Goal: Task Accomplishment & Management: Use online tool/utility

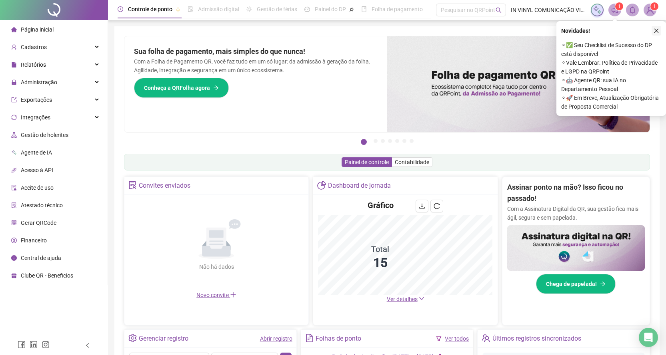
click at [656, 28] on icon "close" at bounding box center [656, 31] width 6 height 6
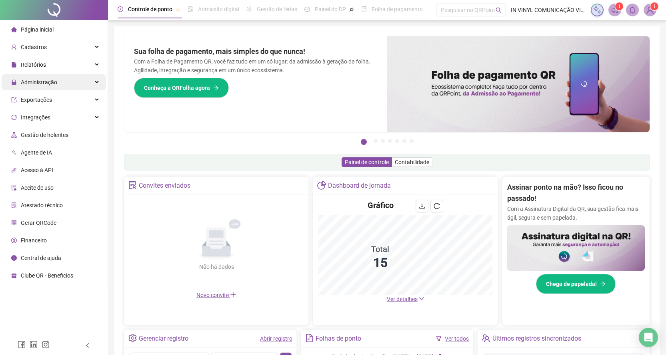
click at [41, 83] on span "Administração" at bounding box center [39, 82] width 36 height 6
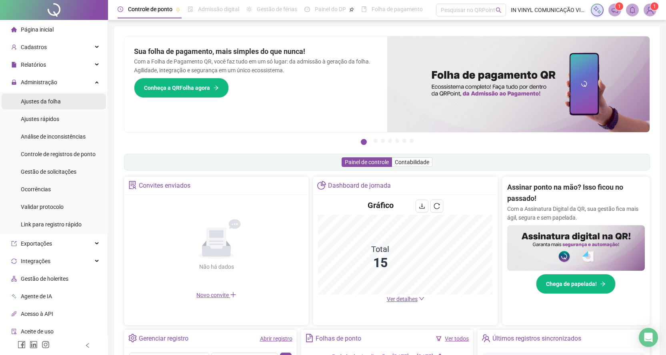
click at [43, 104] on span "Ajustes da folha" at bounding box center [41, 101] width 40 height 6
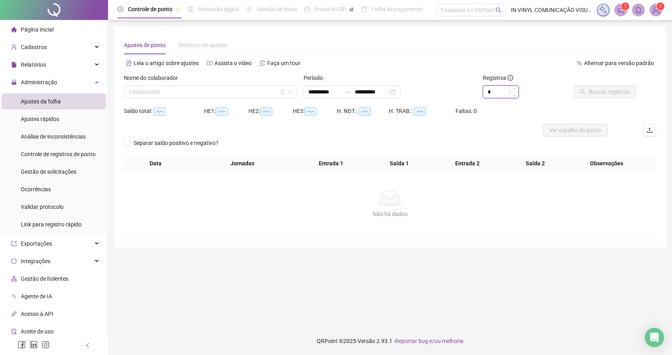
click at [505, 92] on input "*" at bounding box center [500, 92] width 35 height 12
click at [289, 88] on span at bounding box center [211, 92] width 164 height 12
type input "*"
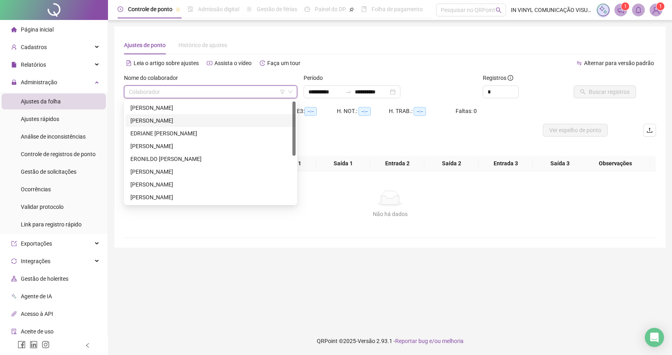
click at [156, 122] on div "[PERSON_NAME]" at bounding box center [210, 120] width 160 height 9
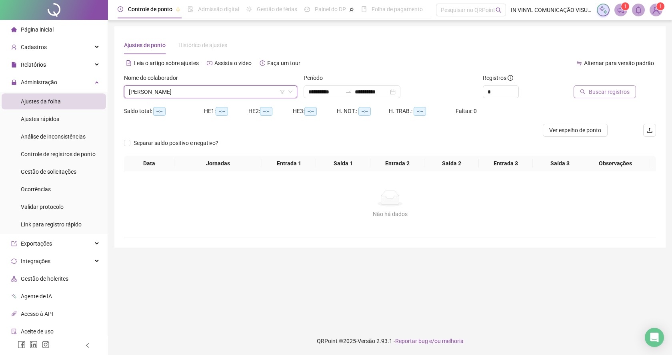
click at [598, 92] on span "Buscar registros" at bounding box center [608, 92] width 41 height 9
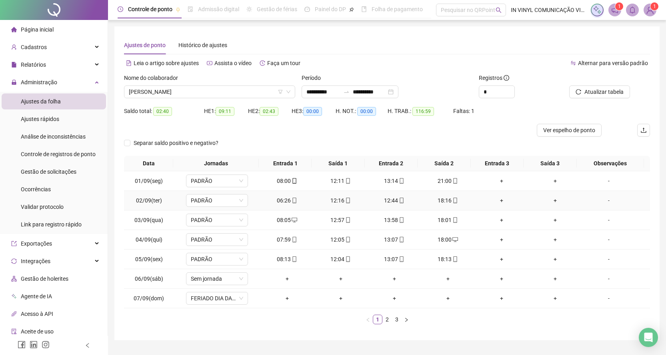
scroll to position [20, 0]
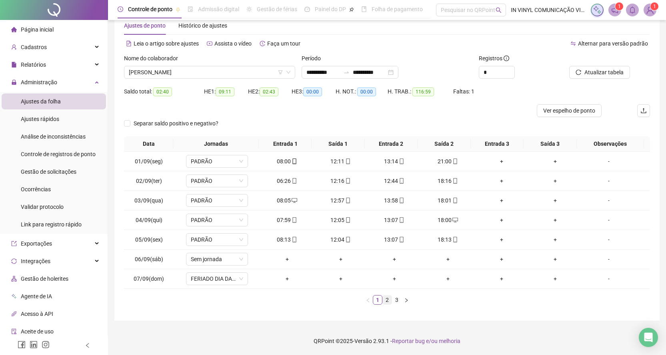
click at [387, 301] on link "2" at bounding box center [387, 300] width 9 height 9
click at [398, 301] on link "3" at bounding box center [396, 300] width 9 height 9
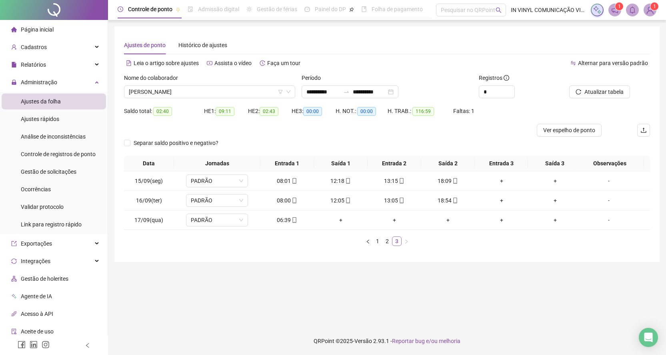
scroll to position [0, 0]
click at [290, 89] on span "[PERSON_NAME]" at bounding box center [211, 92] width 164 height 12
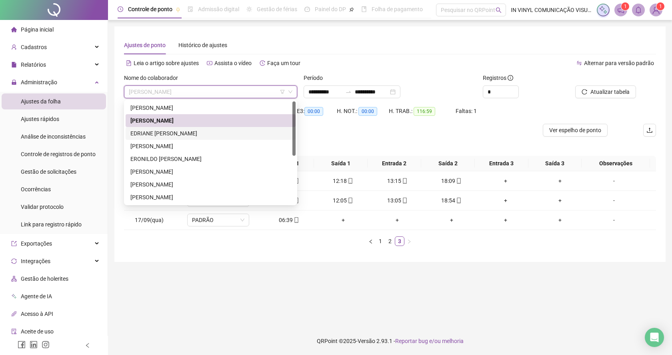
click at [162, 133] on div "EDRIANE [PERSON_NAME]" at bounding box center [210, 133] width 160 height 9
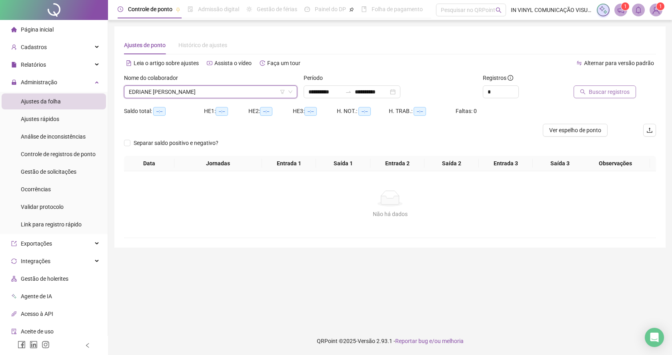
click at [596, 90] on span "Buscar registros" at bounding box center [608, 92] width 41 height 9
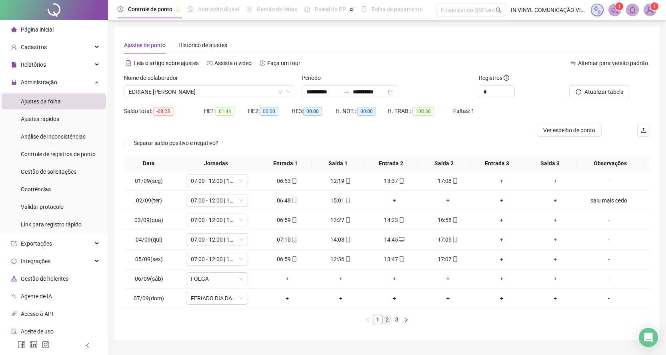
click at [385, 319] on link "2" at bounding box center [387, 319] width 9 height 9
click at [397, 320] on link "3" at bounding box center [396, 319] width 9 height 9
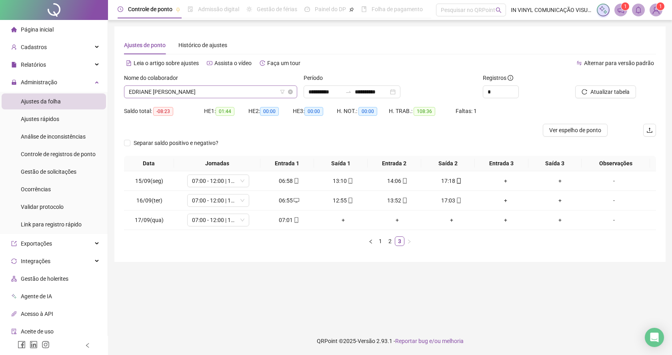
click at [289, 88] on span "EDRIANE [PERSON_NAME]" at bounding box center [211, 92] width 164 height 12
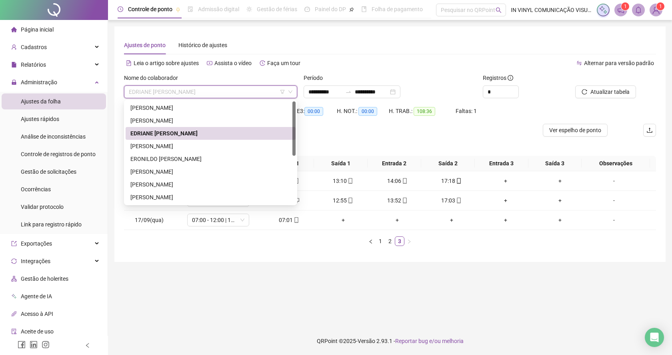
click at [145, 149] on div "[PERSON_NAME]" at bounding box center [210, 146] width 160 height 9
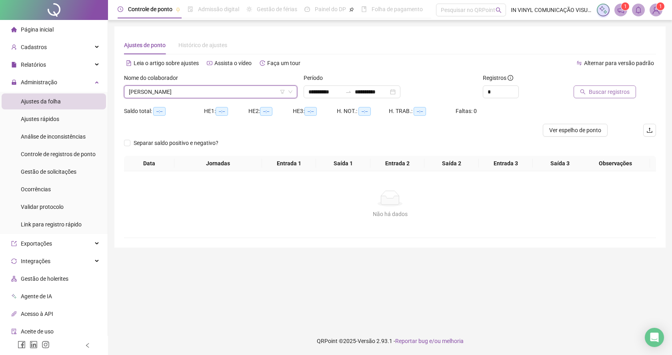
click at [593, 89] on span "Buscar registros" at bounding box center [608, 92] width 41 height 9
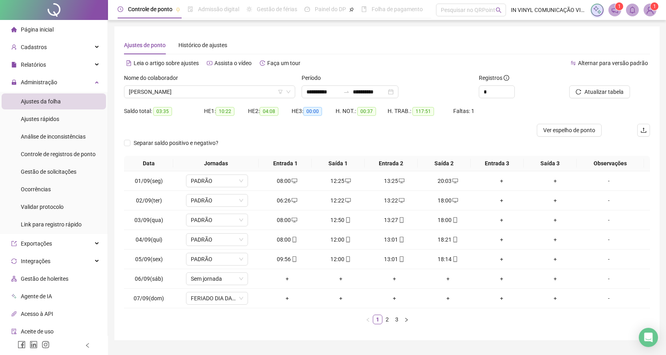
scroll to position [20, 0]
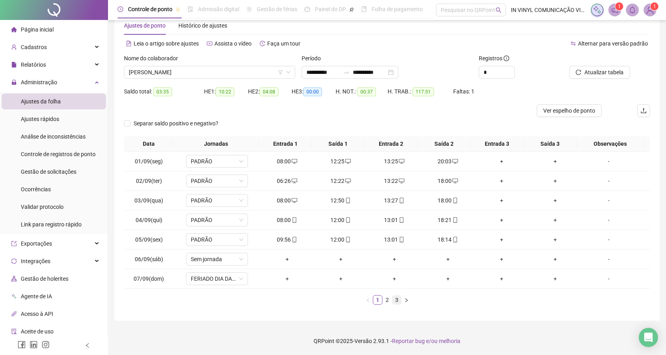
click at [396, 301] on link "3" at bounding box center [396, 300] width 9 height 9
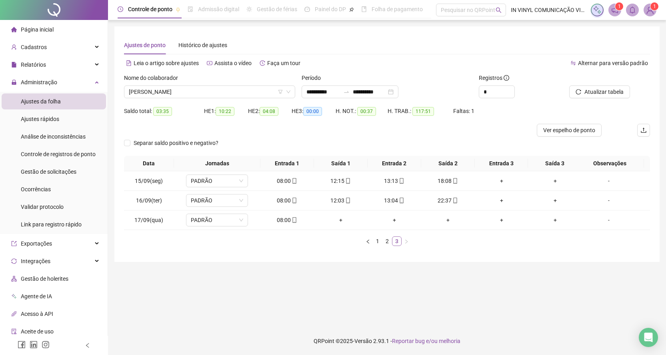
scroll to position [0, 0]
click at [291, 88] on span "[PERSON_NAME]" at bounding box center [211, 92] width 164 height 12
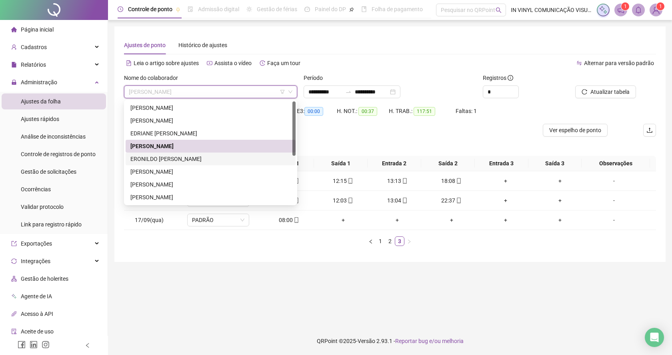
click at [144, 159] on div "ERONILDO [PERSON_NAME]" at bounding box center [210, 159] width 160 height 9
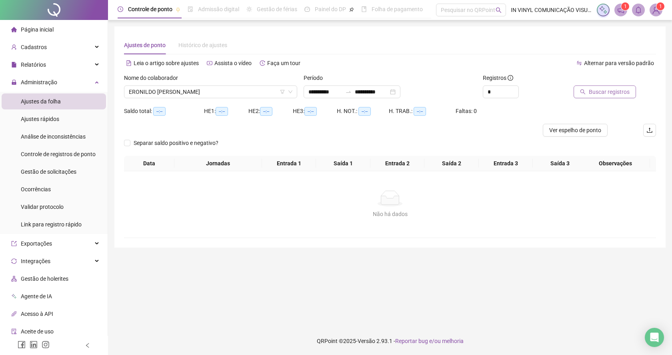
click at [600, 91] on span "Buscar registros" at bounding box center [608, 92] width 41 height 9
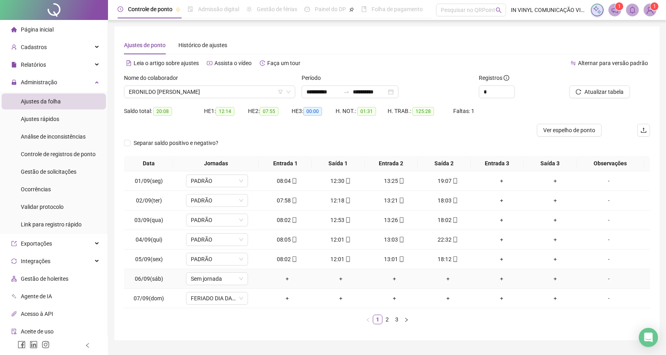
scroll to position [20, 0]
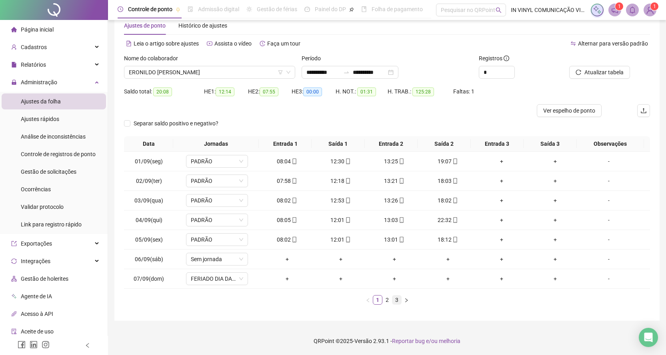
click at [396, 301] on link "3" at bounding box center [396, 300] width 9 height 9
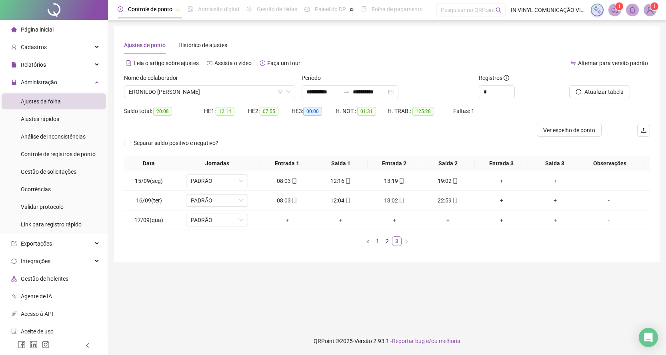
scroll to position [0, 0]
click at [290, 88] on span "ERONILDO [PERSON_NAME]" at bounding box center [211, 92] width 164 height 12
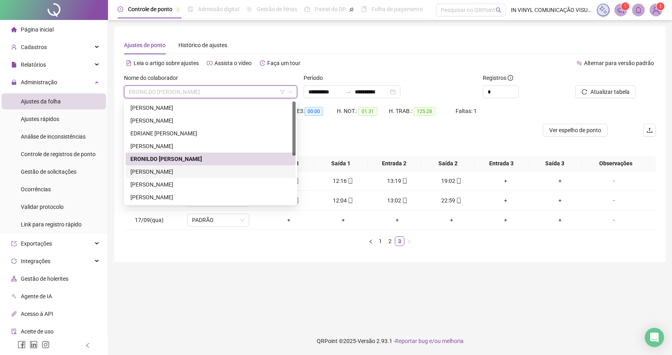
click at [149, 172] on div "[PERSON_NAME]" at bounding box center [210, 172] width 160 height 9
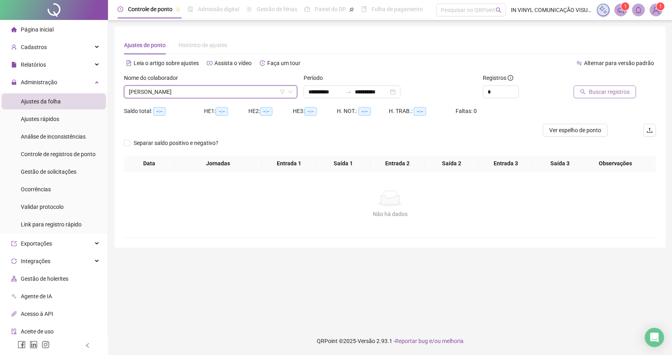
click at [604, 94] on span "Buscar registros" at bounding box center [608, 92] width 41 height 9
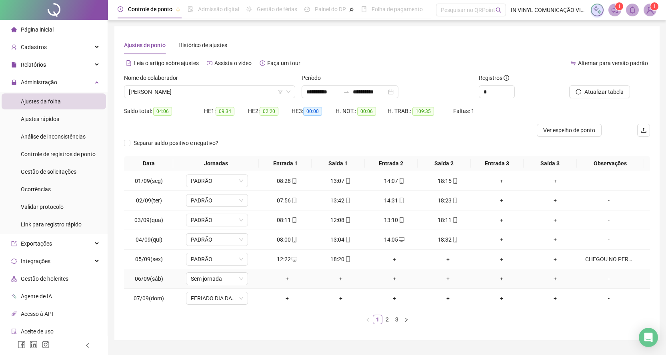
scroll to position [20, 0]
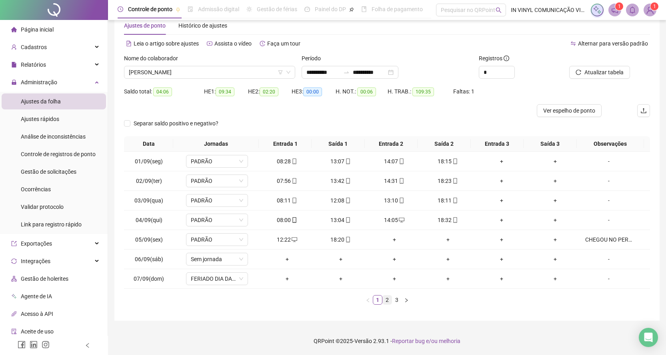
click at [388, 301] on link "2" at bounding box center [387, 300] width 9 height 9
click at [395, 301] on link "3" at bounding box center [396, 300] width 9 height 9
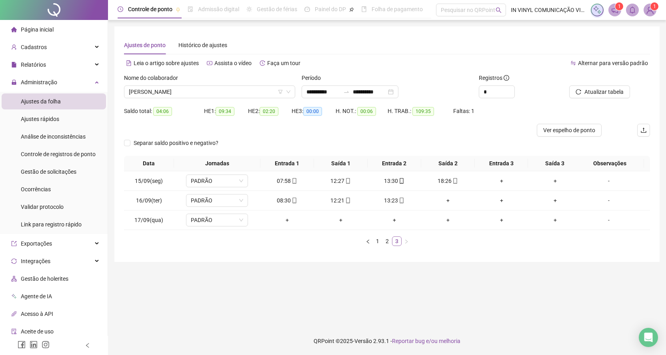
scroll to position [0, 0]
click at [289, 87] on span "[PERSON_NAME]" at bounding box center [211, 92] width 164 height 12
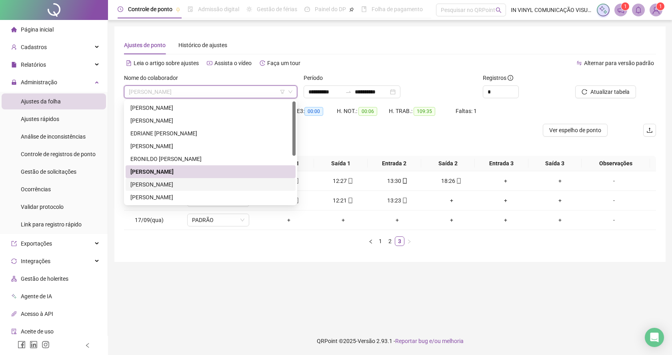
click at [168, 185] on div "[PERSON_NAME]" at bounding box center [210, 184] width 160 height 9
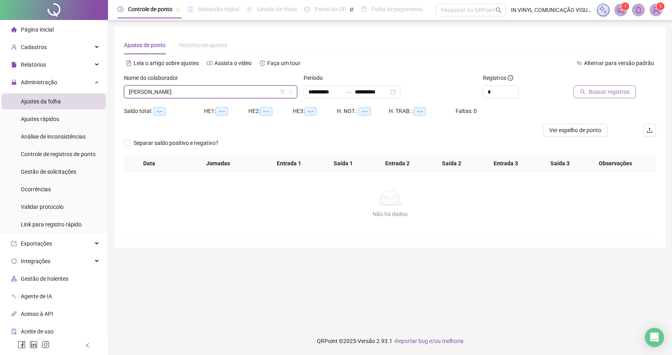
click at [596, 92] on span "Buscar registros" at bounding box center [608, 92] width 41 height 9
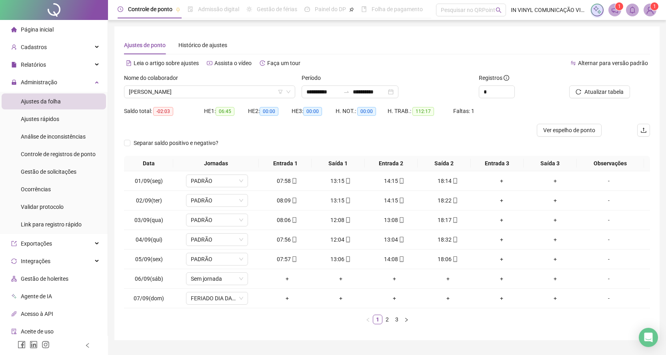
scroll to position [20, 0]
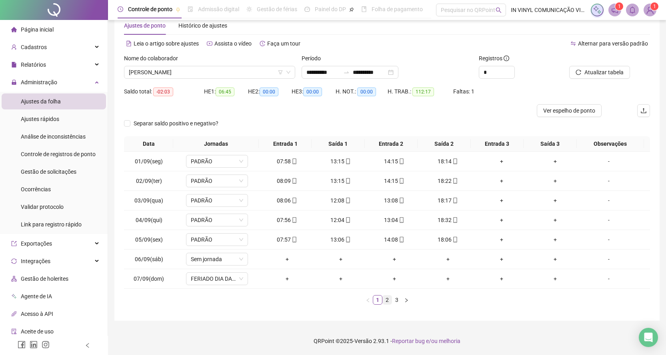
click at [387, 300] on link "2" at bounding box center [387, 300] width 9 height 9
click at [397, 300] on link "3" at bounding box center [396, 300] width 9 height 9
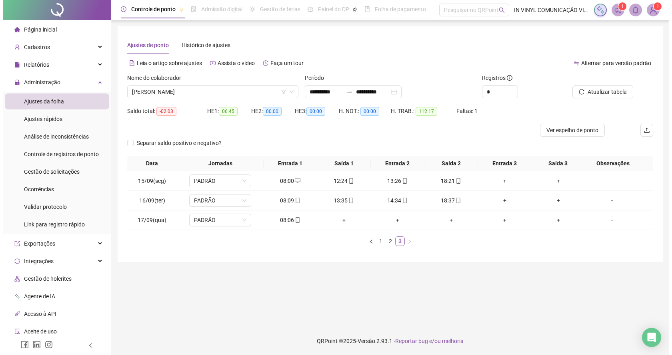
scroll to position [0, 0]
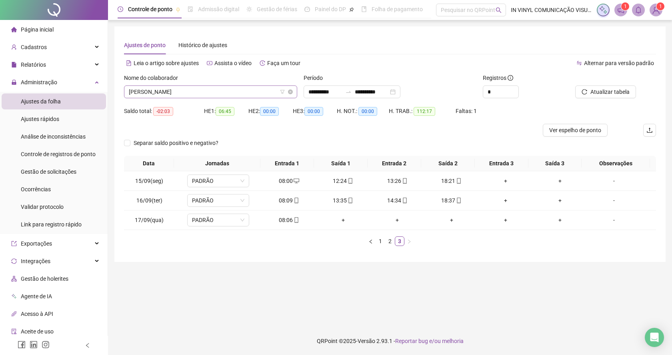
click at [293, 89] on div "[PERSON_NAME]" at bounding box center [210, 92] width 173 height 13
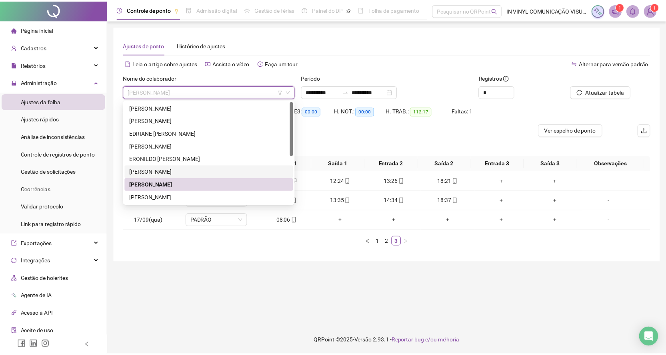
scroll to position [80, 0]
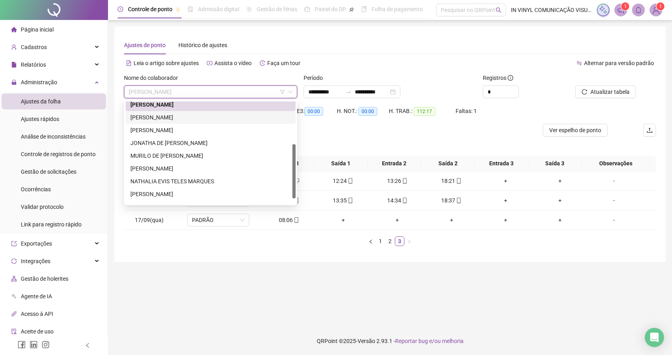
click at [169, 120] on div "[PERSON_NAME]" at bounding box center [210, 117] width 160 height 9
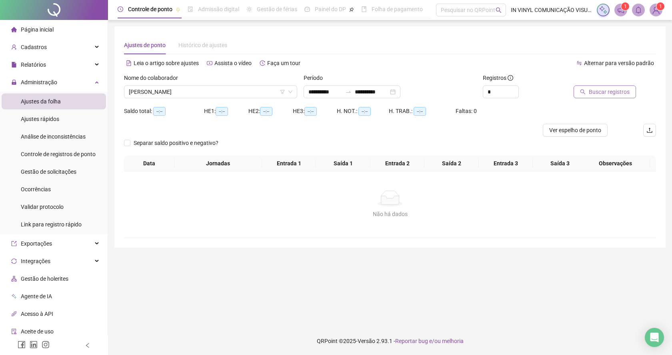
click at [595, 90] on span "Buscar registros" at bounding box center [608, 92] width 41 height 9
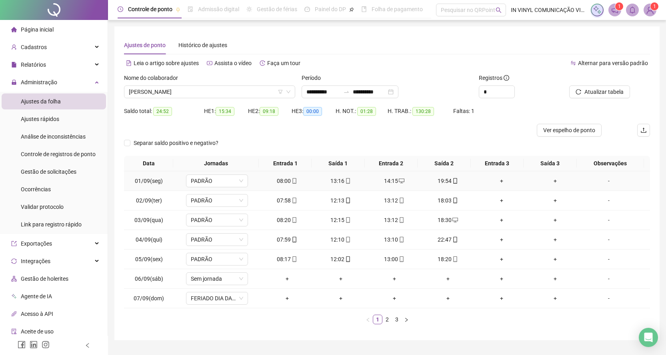
scroll to position [20, 0]
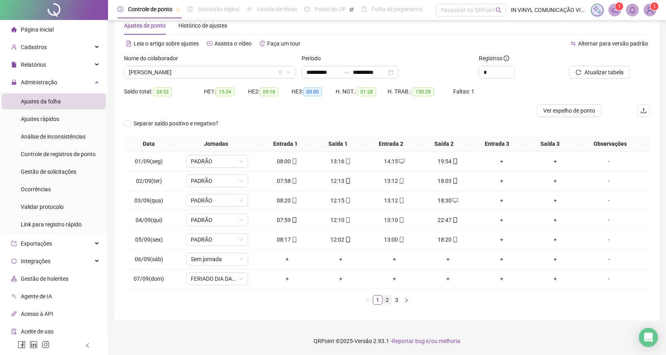
click at [386, 301] on link "2" at bounding box center [387, 300] width 9 height 9
click at [395, 300] on link "3" at bounding box center [396, 300] width 9 height 9
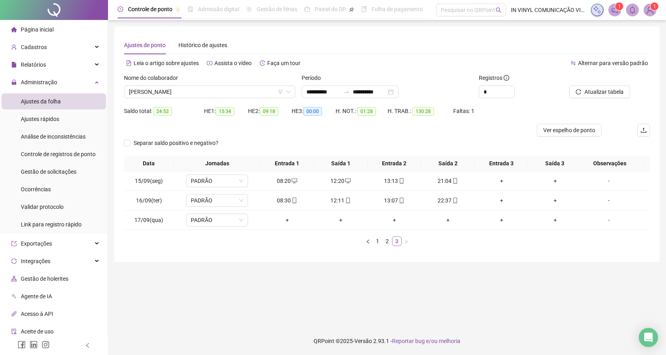
scroll to position [0, 0]
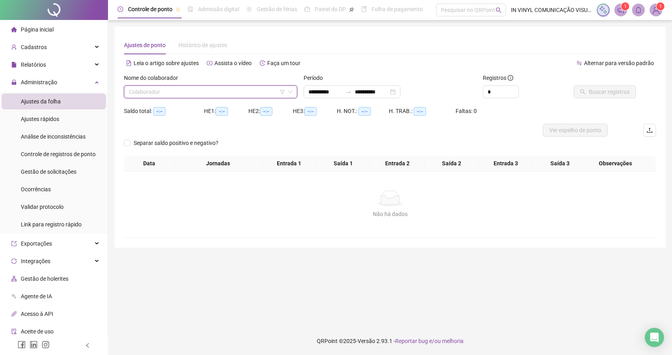
click at [290, 92] on icon "down" at bounding box center [290, 92] width 5 height 5
click at [292, 88] on span at bounding box center [211, 92] width 164 height 12
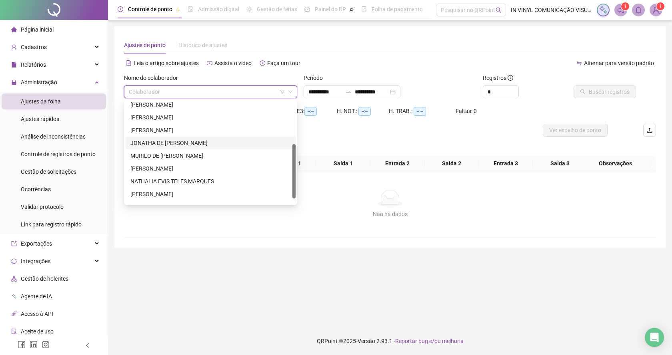
click at [156, 142] on div "JONATHA DE [PERSON_NAME]" at bounding box center [210, 143] width 160 height 9
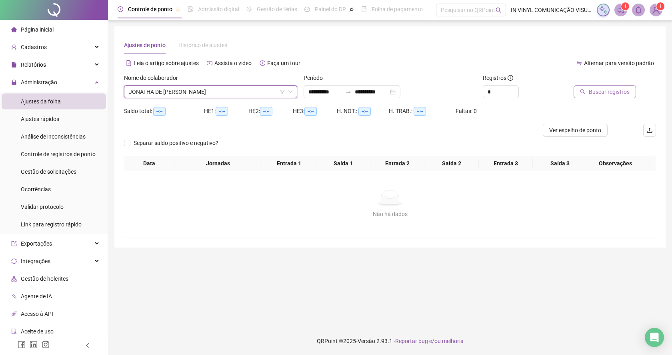
click at [610, 95] on span "Buscar registros" at bounding box center [608, 92] width 41 height 9
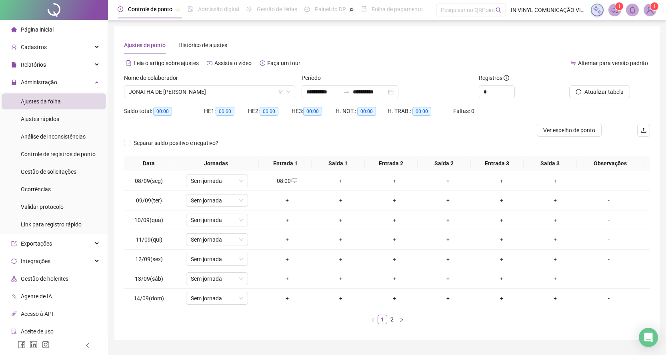
scroll to position [20, 0]
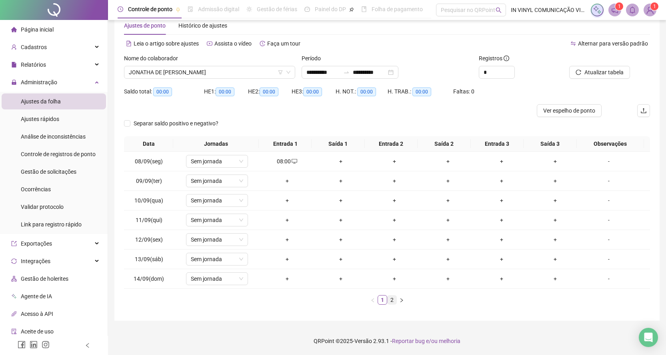
click at [393, 303] on link "2" at bounding box center [391, 300] width 9 height 9
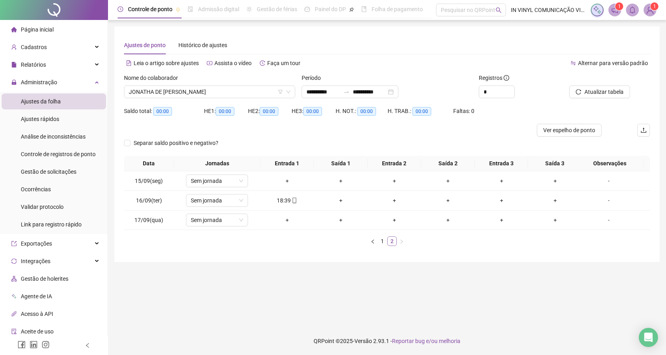
scroll to position [0, 0]
click at [290, 88] on span "JONATHA DE [PERSON_NAME]" at bounding box center [211, 92] width 164 height 12
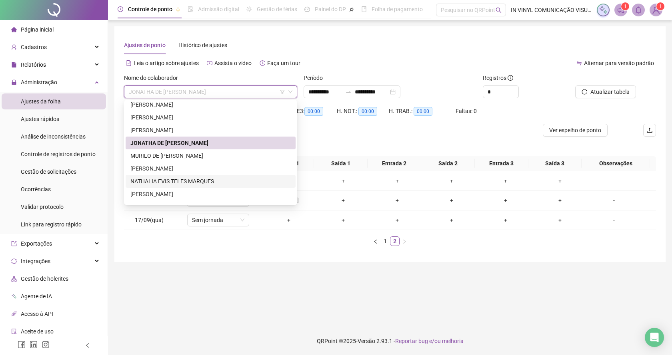
click at [144, 181] on div "NATHALIA EVIS TELES MARQUES" at bounding box center [210, 181] width 160 height 9
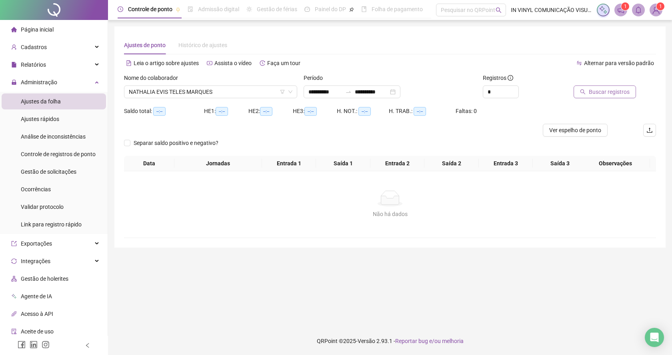
click at [595, 88] on span "Buscar registros" at bounding box center [608, 92] width 41 height 9
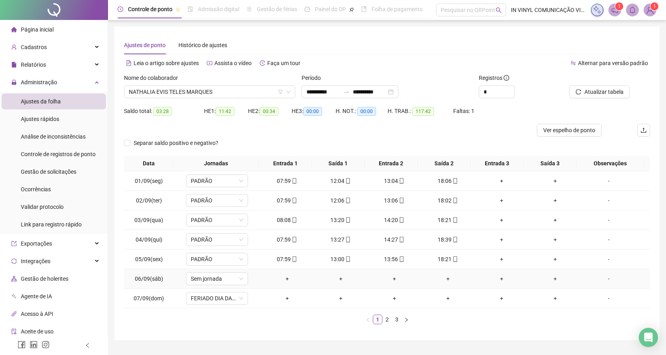
scroll to position [20, 0]
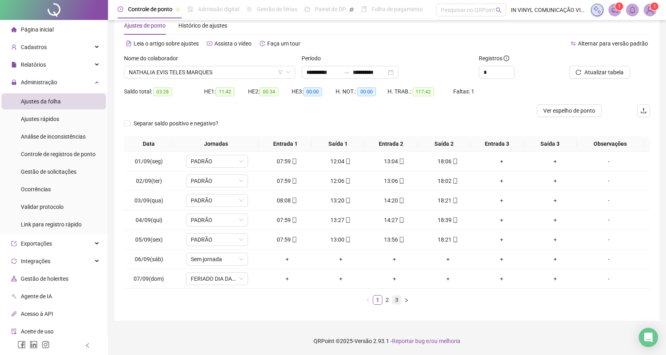
click at [394, 300] on link "3" at bounding box center [396, 300] width 9 height 9
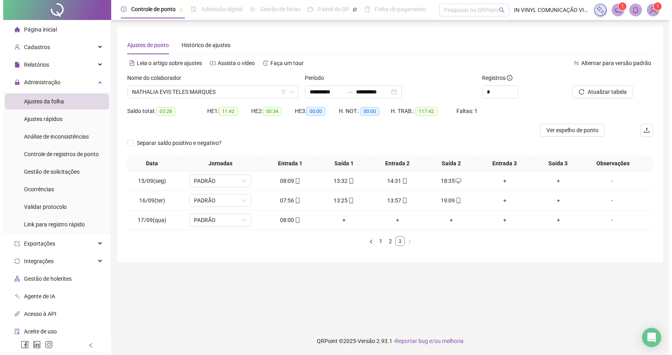
scroll to position [0, 0]
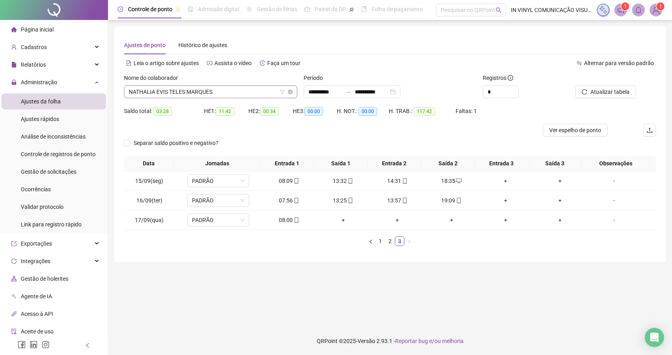
click at [291, 86] on span "NATHALIA EVIS TELES MARQUES" at bounding box center [211, 92] width 164 height 12
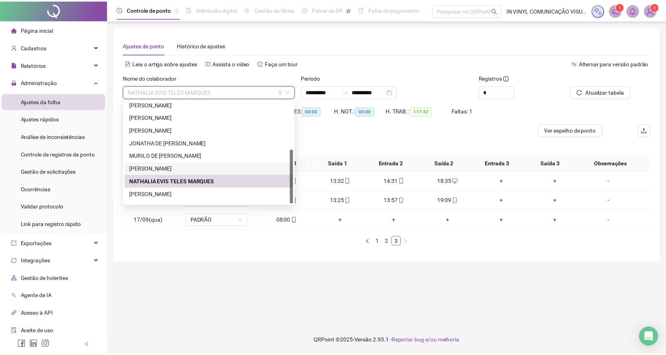
scroll to position [90, 0]
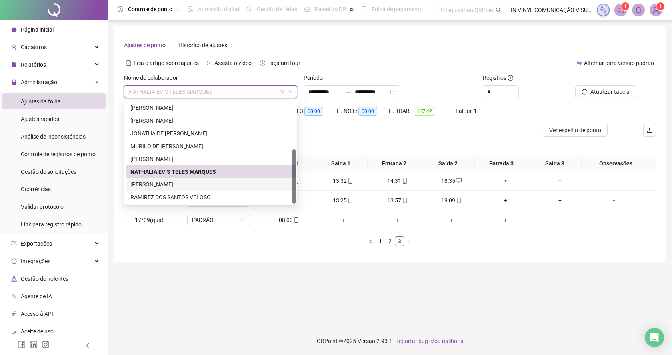
click at [154, 184] on div "[PERSON_NAME]" at bounding box center [210, 184] width 160 height 9
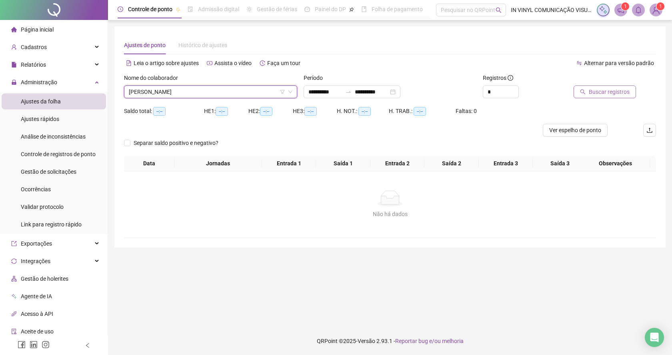
click at [600, 88] on span "Buscar registros" at bounding box center [608, 92] width 41 height 9
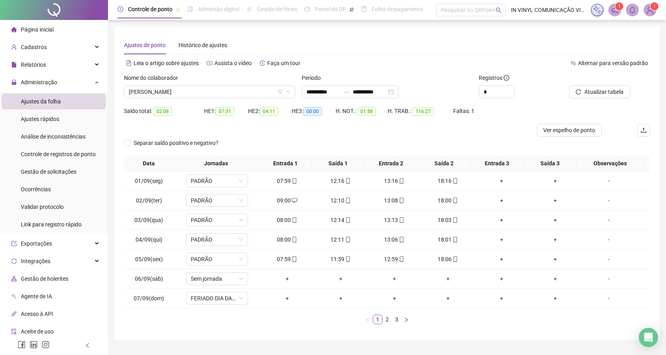
scroll to position [20, 0]
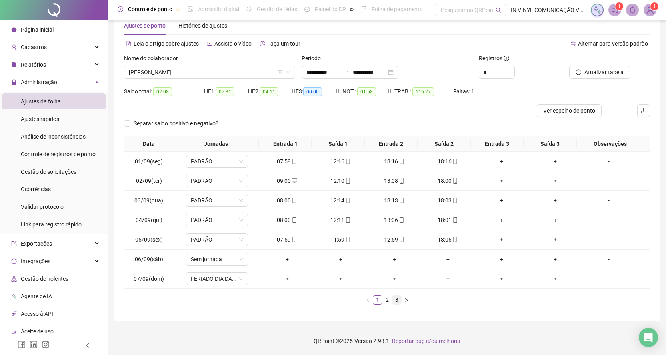
click at [396, 300] on link "3" at bounding box center [396, 300] width 9 height 9
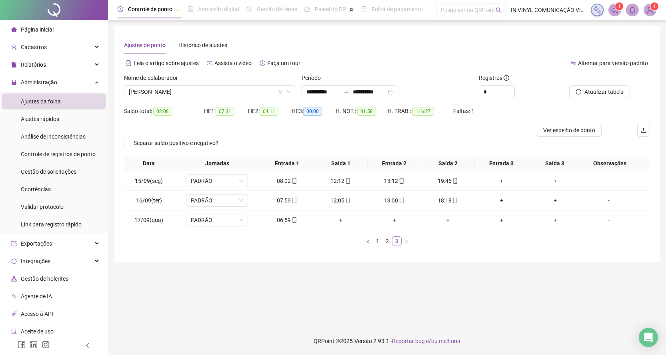
scroll to position [0, 0]
click at [287, 87] on span "[PERSON_NAME]" at bounding box center [211, 92] width 164 height 12
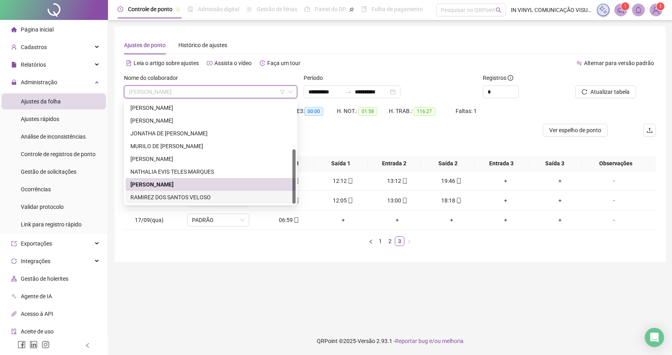
click at [178, 195] on div "RAMIREZ DOS SANTOS VELOSO" at bounding box center [210, 197] width 160 height 9
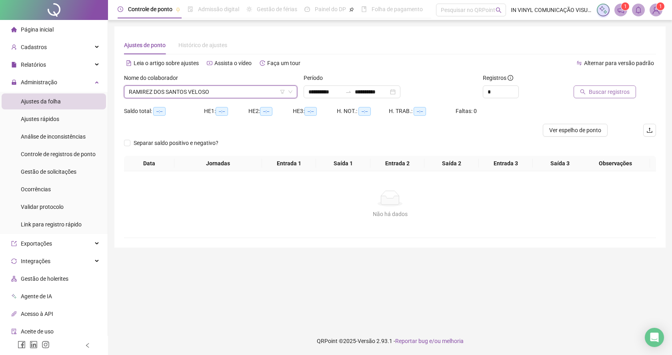
click at [590, 90] on span "Buscar registros" at bounding box center [608, 92] width 41 height 9
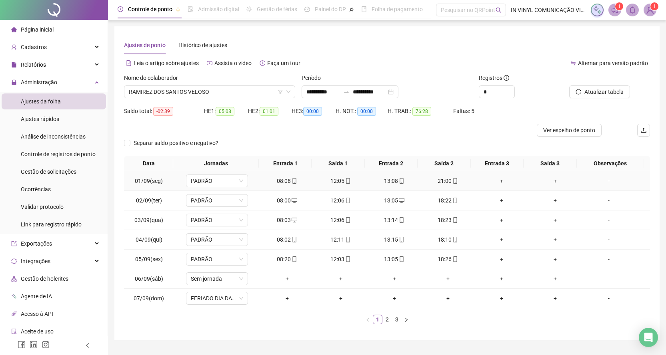
scroll to position [20, 0]
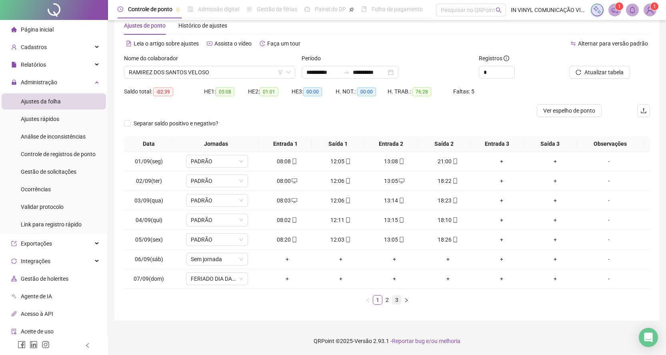
click at [396, 301] on link "3" at bounding box center [396, 300] width 9 height 9
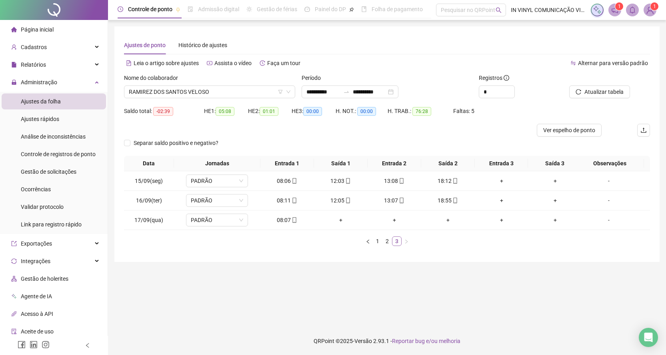
scroll to position [0, 0]
click at [291, 85] on div "Nome do colaborador" at bounding box center [210, 80] width 173 height 12
click at [68, 234] on ul "Ajustes da folha Ajustes rápidos Análise de inconsistências Controle de registr…" at bounding box center [54, 163] width 108 height 142
click at [52, 171] on span "Gestão de solicitações" at bounding box center [49, 172] width 56 height 6
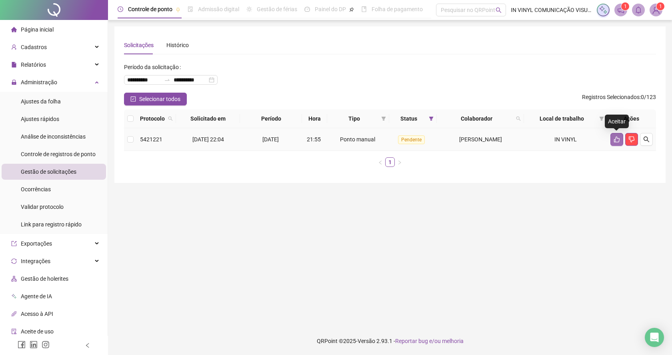
click at [615, 139] on icon "like" at bounding box center [616, 139] width 6 height 6
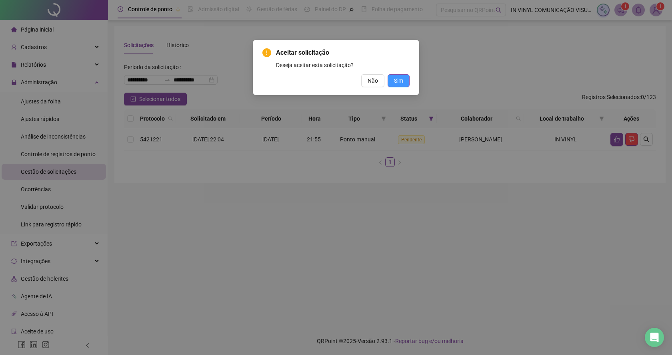
click at [400, 80] on span "Sim" at bounding box center [398, 80] width 9 height 9
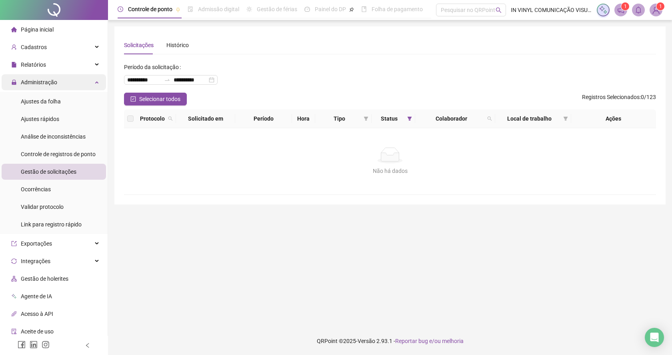
click at [41, 81] on span "Administração" at bounding box center [39, 82] width 36 height 6
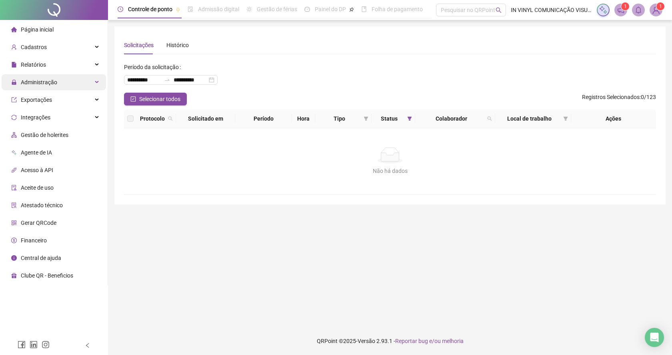
click at [97, 81] on div "Administração" at bounding box center [54, 82] width 104 height 16
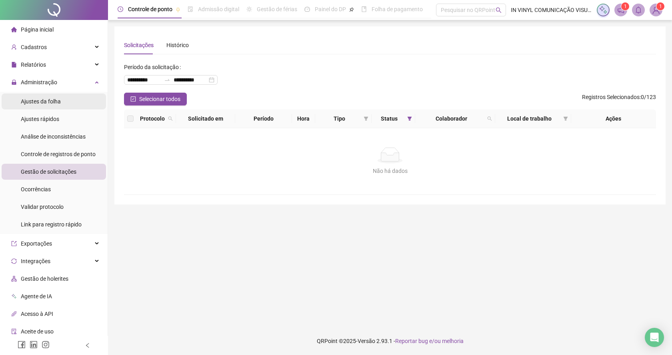
click at [43, 102] on span "Ajustes da folha" at bounding box center [41, 101] width 40 height 6
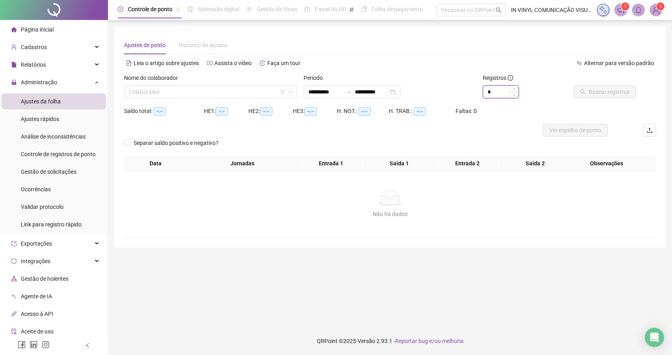
click at [499, 90] on input "*" at bounding box center [500, 92] width 35 height 12
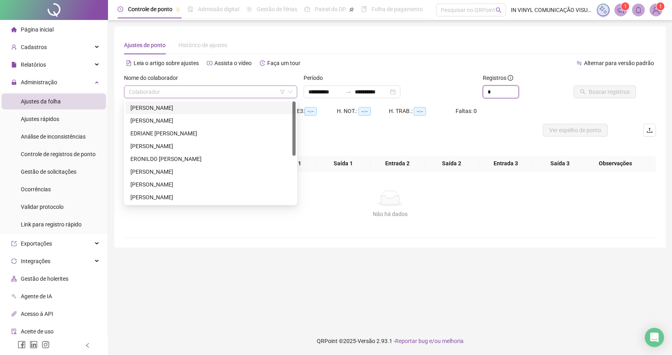
click at [289, 86] on span at bounding box center [211, 92] width 164 height 12
type input "*"
click at [166, 170] on div "[PERSON_NAME]" at bounding box center [210, 172] width 160 height 9
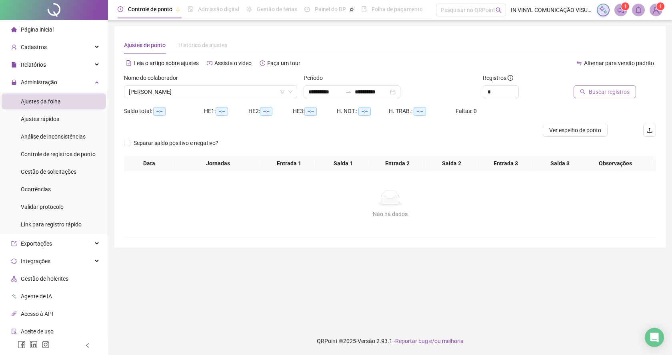
click at [610, 93] on span "Buscar registros" at bounding box center [608, 92] width 41 height 9
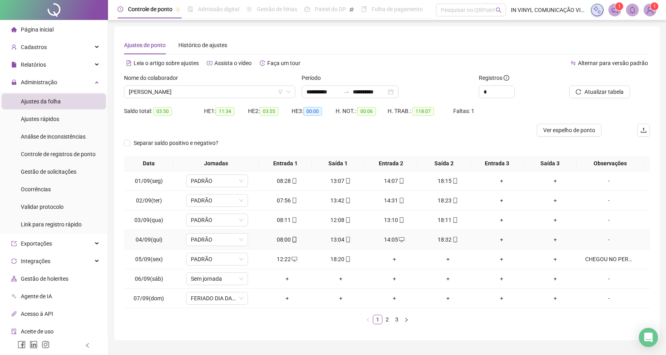
scroll to position [20, 0]
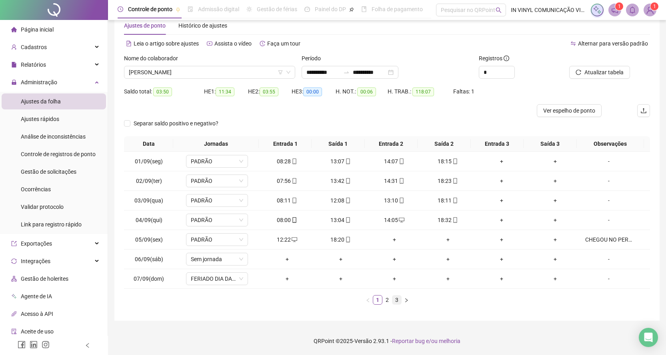
click at [397, 299] on link "3" at bounding box center [396, 300] width 9 height 9
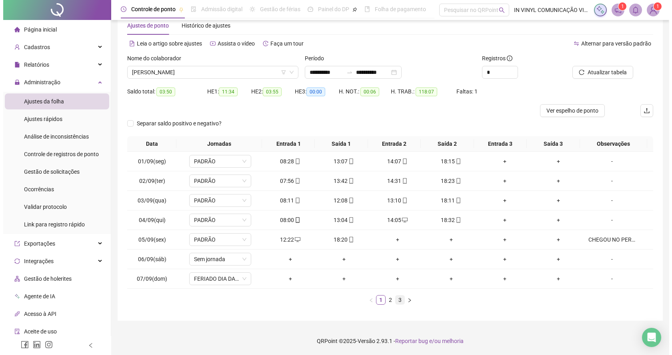
scroll to position [0, 0]
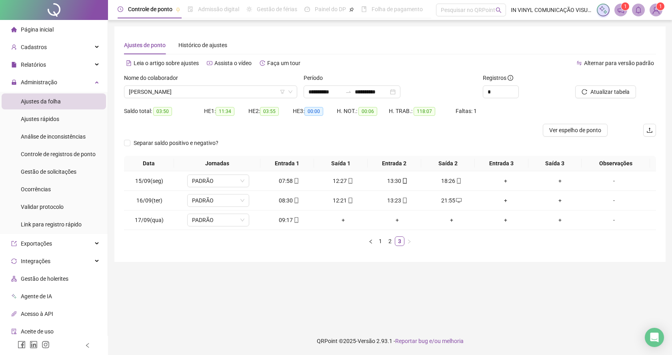
drag, startPoint x: 618, startPoint y: 235, endPoint x: 290, endPoint y: 118, distance: 348.4
click at [618, 235] on div "Data Jornadas Entrada 1 Saída 1 Entrada 2 Saída 2 Entrada 3 Saída 3 Observações…" at bounding box center [390, 201] width 532 height 90
